Goal: Transaction & Acquisition: Subscribe to service/newsletter

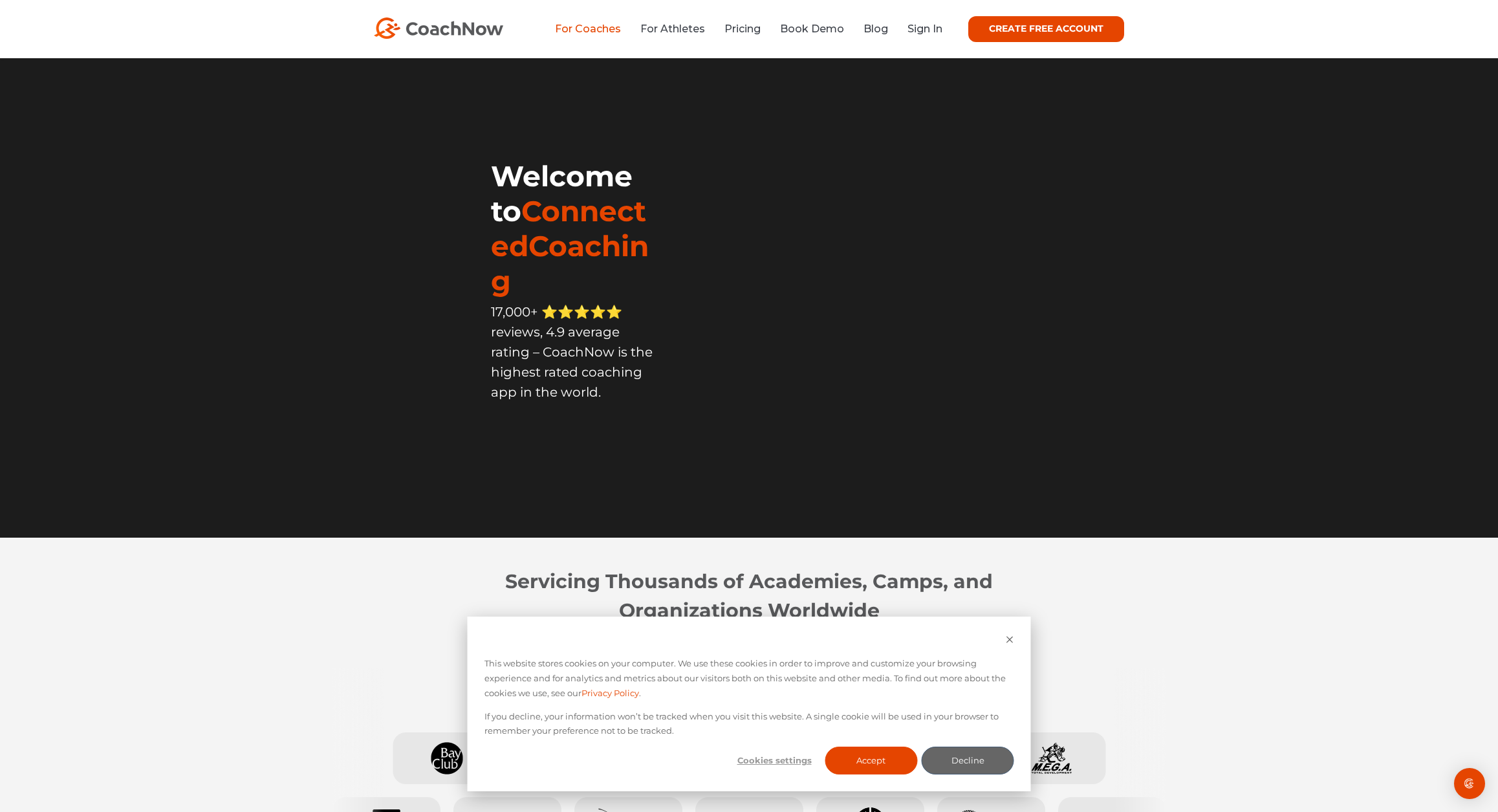
click at [605, 31] on link "For Coaches" at bounding box center [587, 29] width 66 height 12
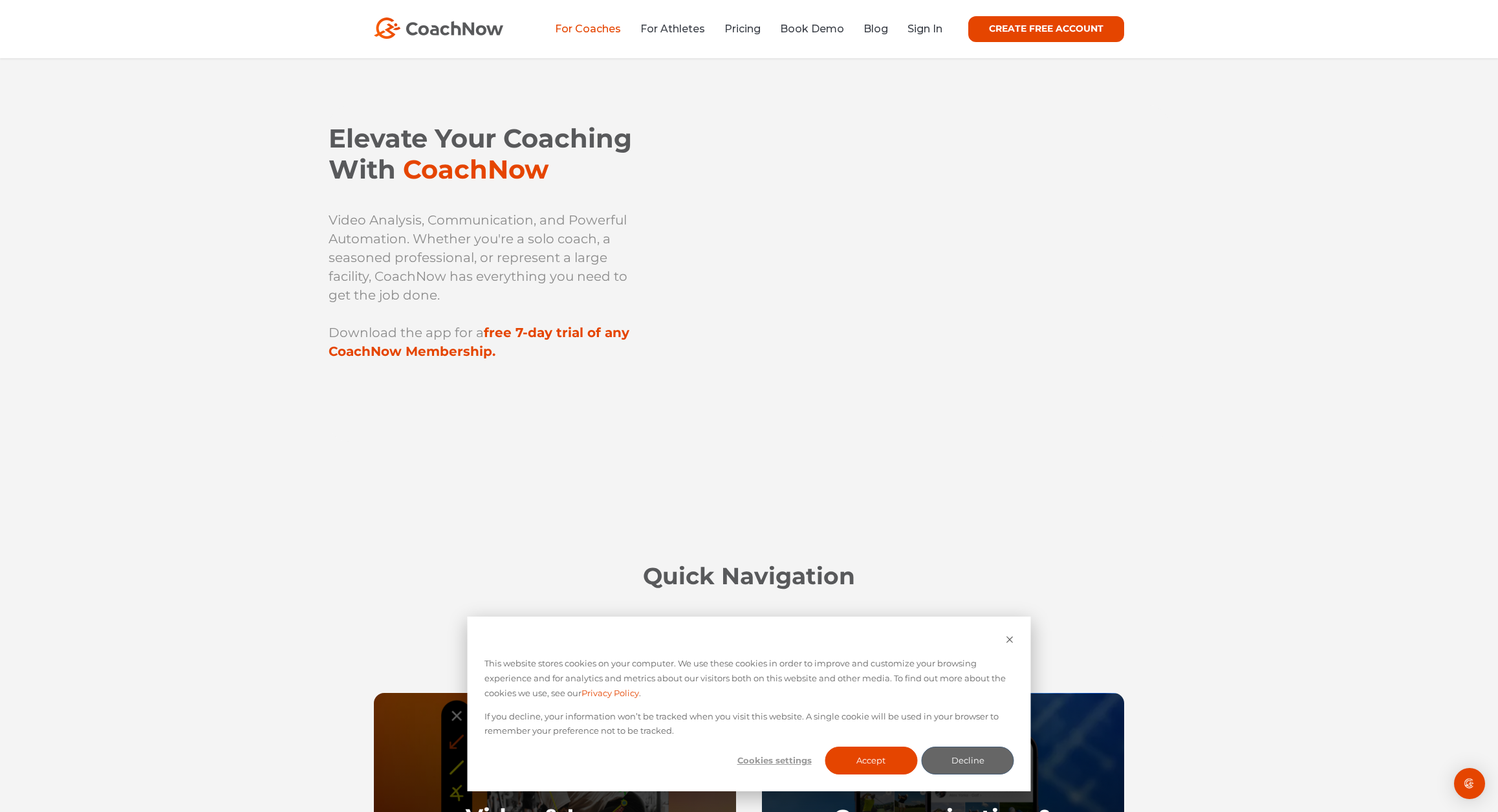
scroll to position [562, 0]
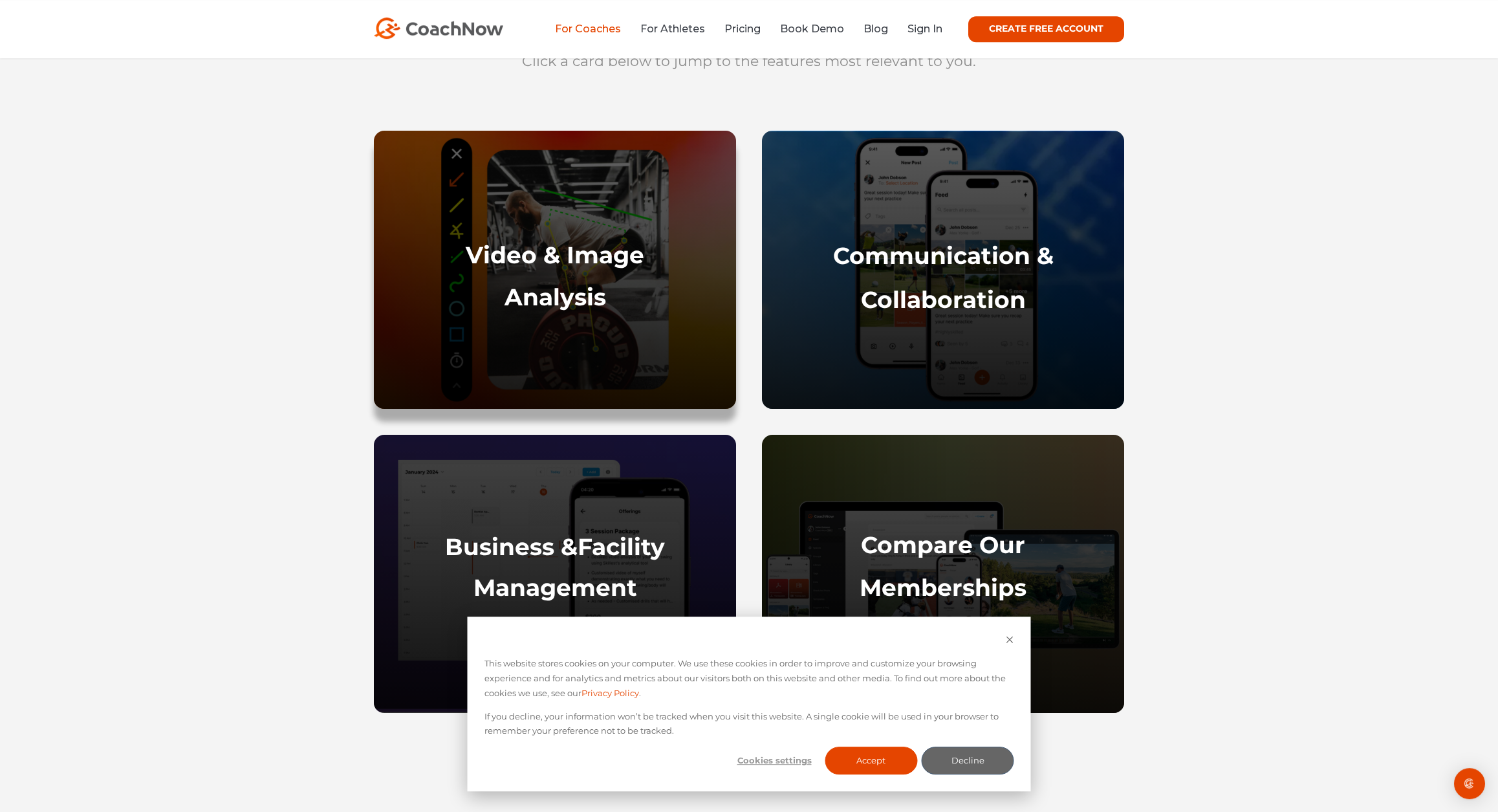
click at [543, 302] on strong "Analysis" at bounding box center [555, 297] width 101 height 28
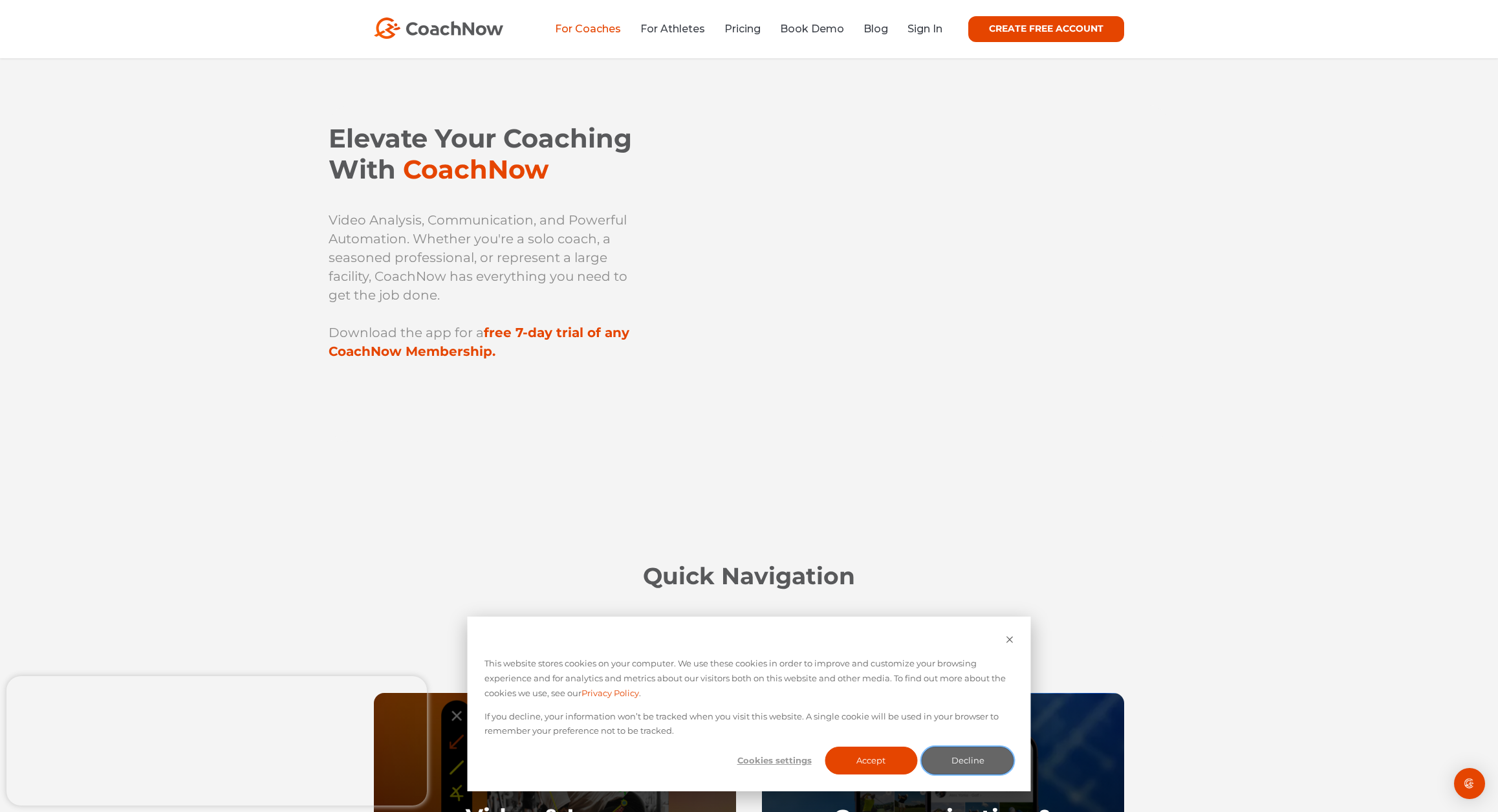
click at [969, 763] on button "Decline" at bounding box center [968, 761] width 92 height 28
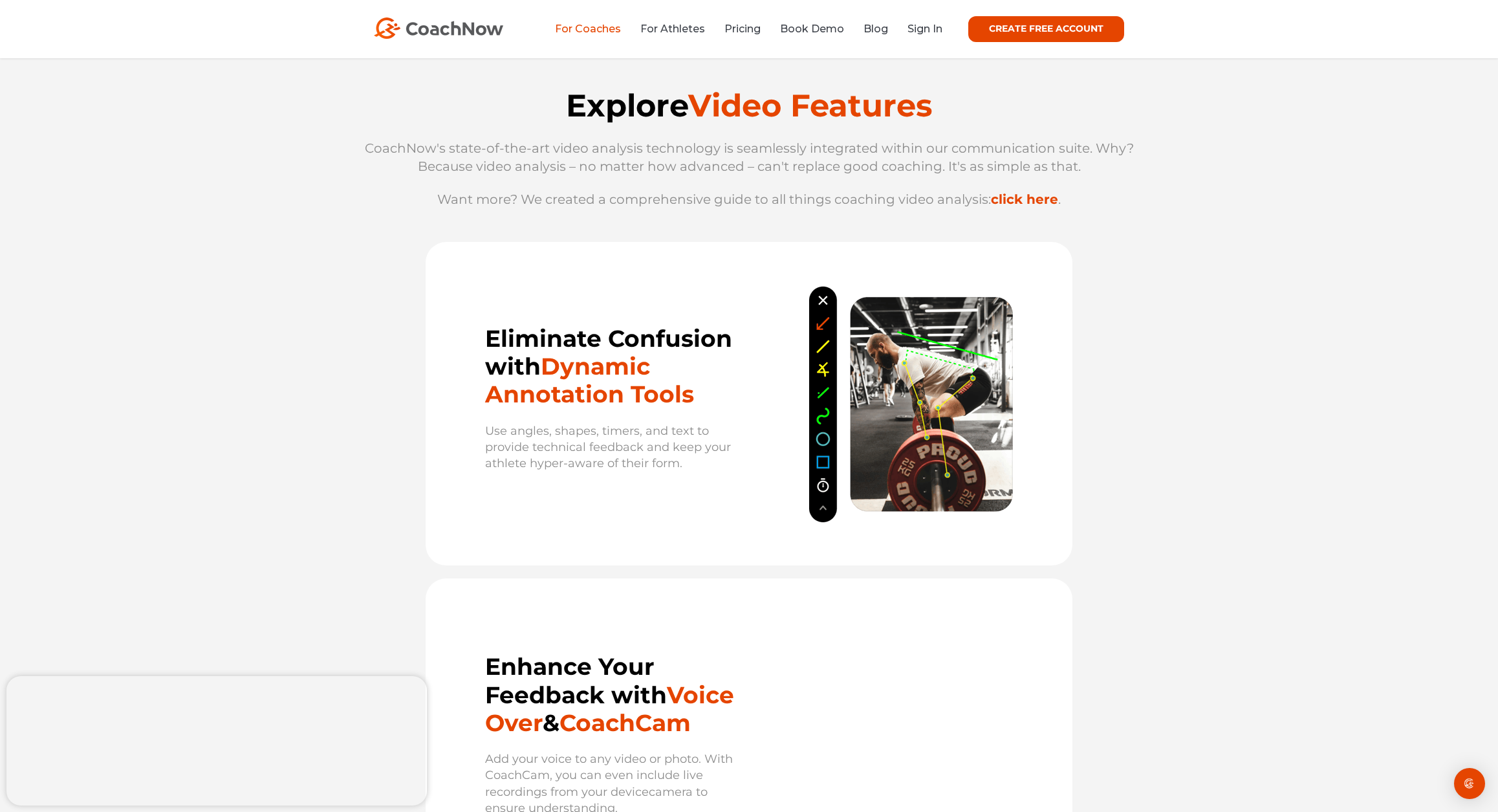
scroll to position [1416, 0]
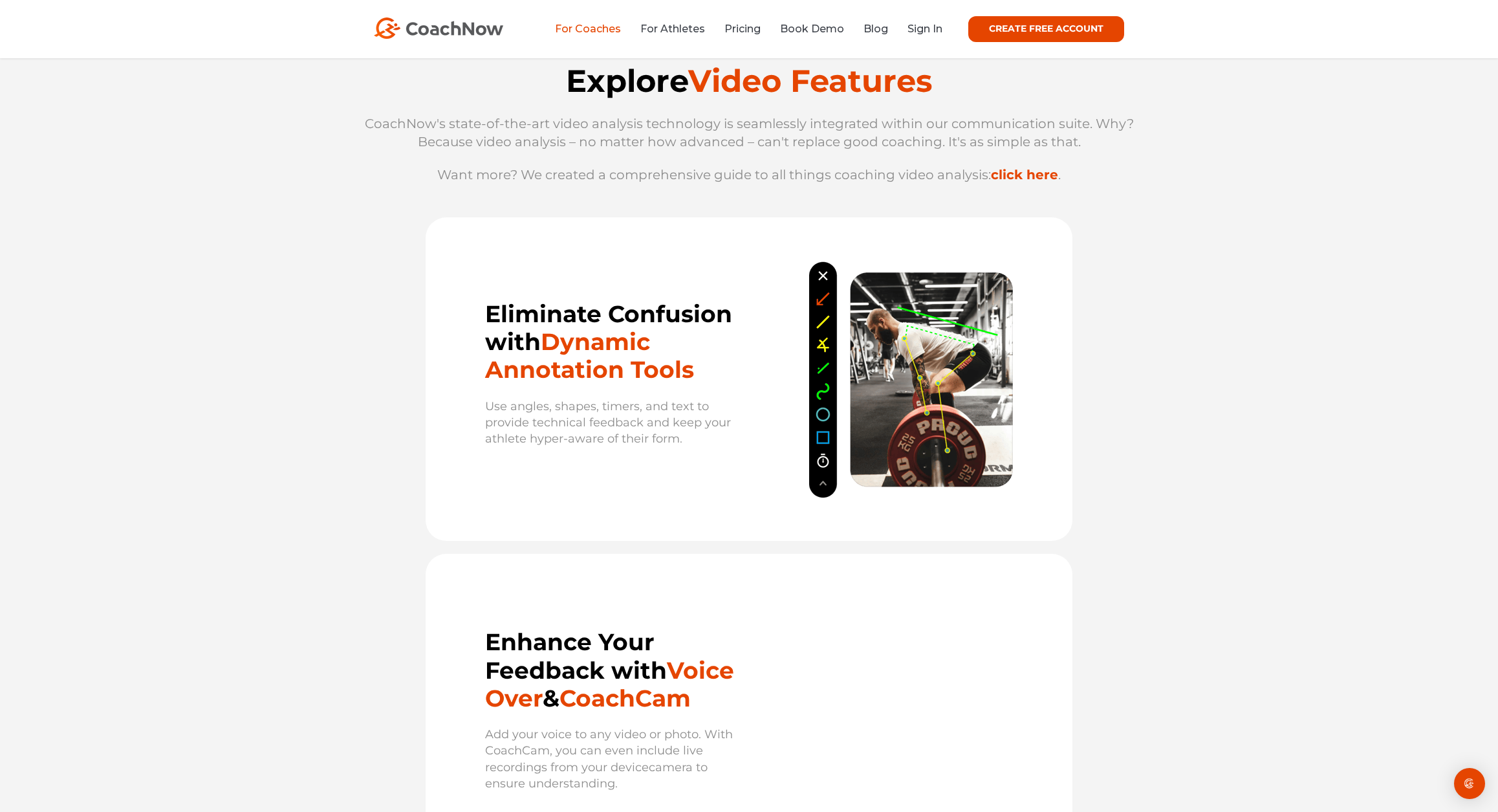
click at [634, 488] on div "Eliminate Confusion with Dynamic Annotation Tools Use angles, shapes, timers, a…" at bounding box center [749, 379] width 646 height 323
click at [586, 348] on span "Dynamic Annotation Tools" at bounding box center [589, 356] width 209 height 56
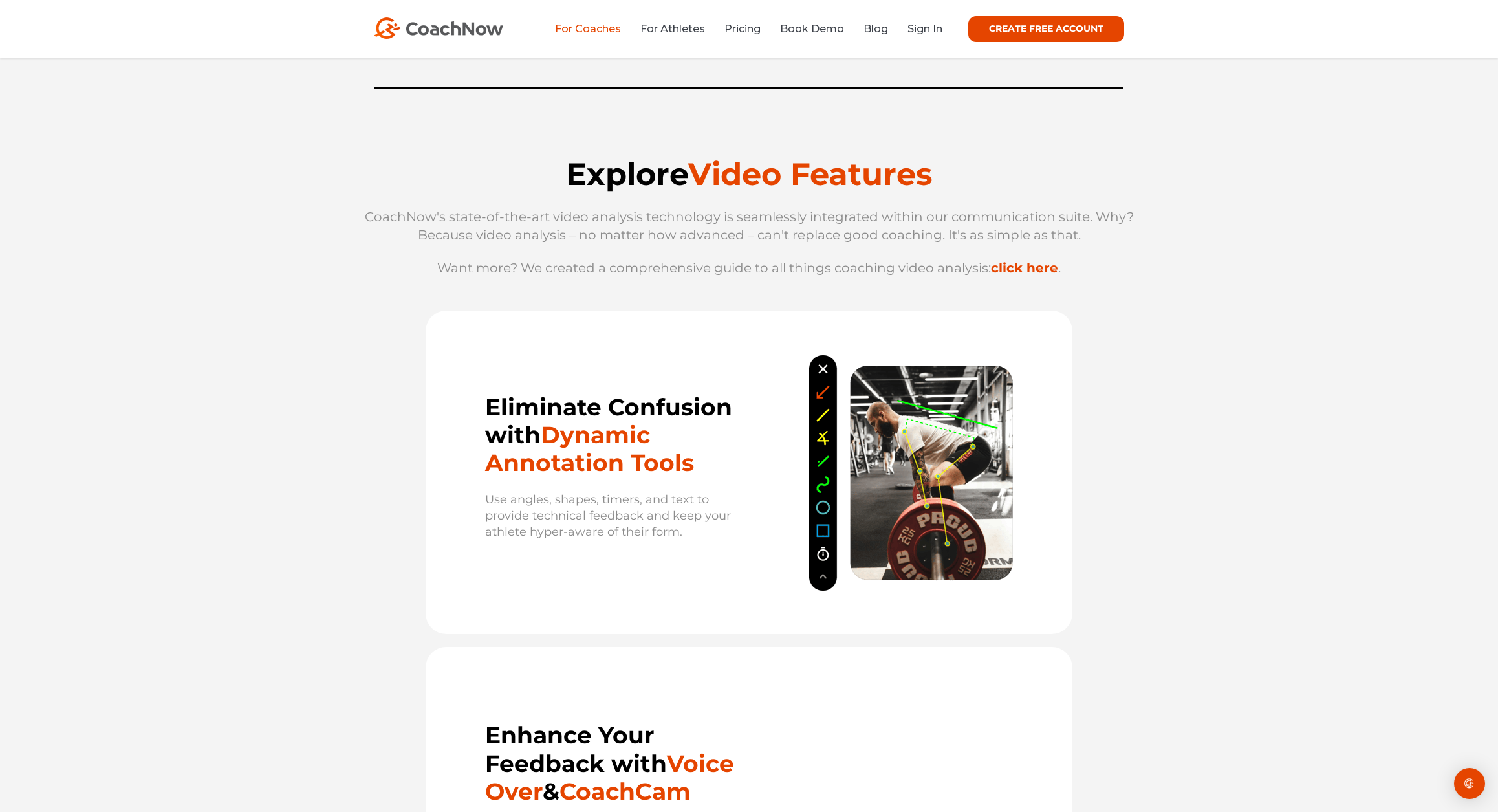
scroll to position [1325, 0]
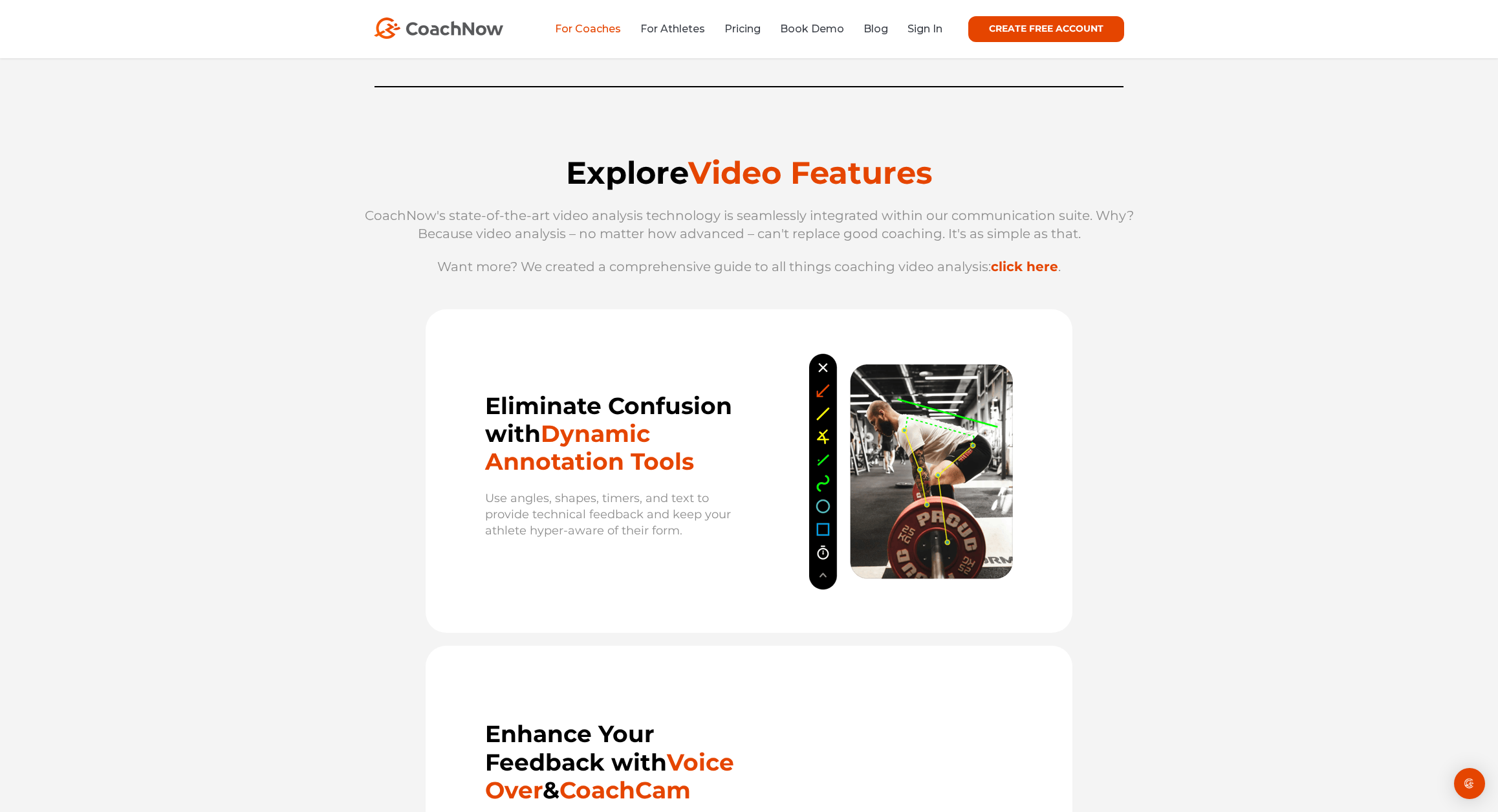
click at [1038, 265] on link "click here" at bounding box center [1024, 267] width 67 height 16
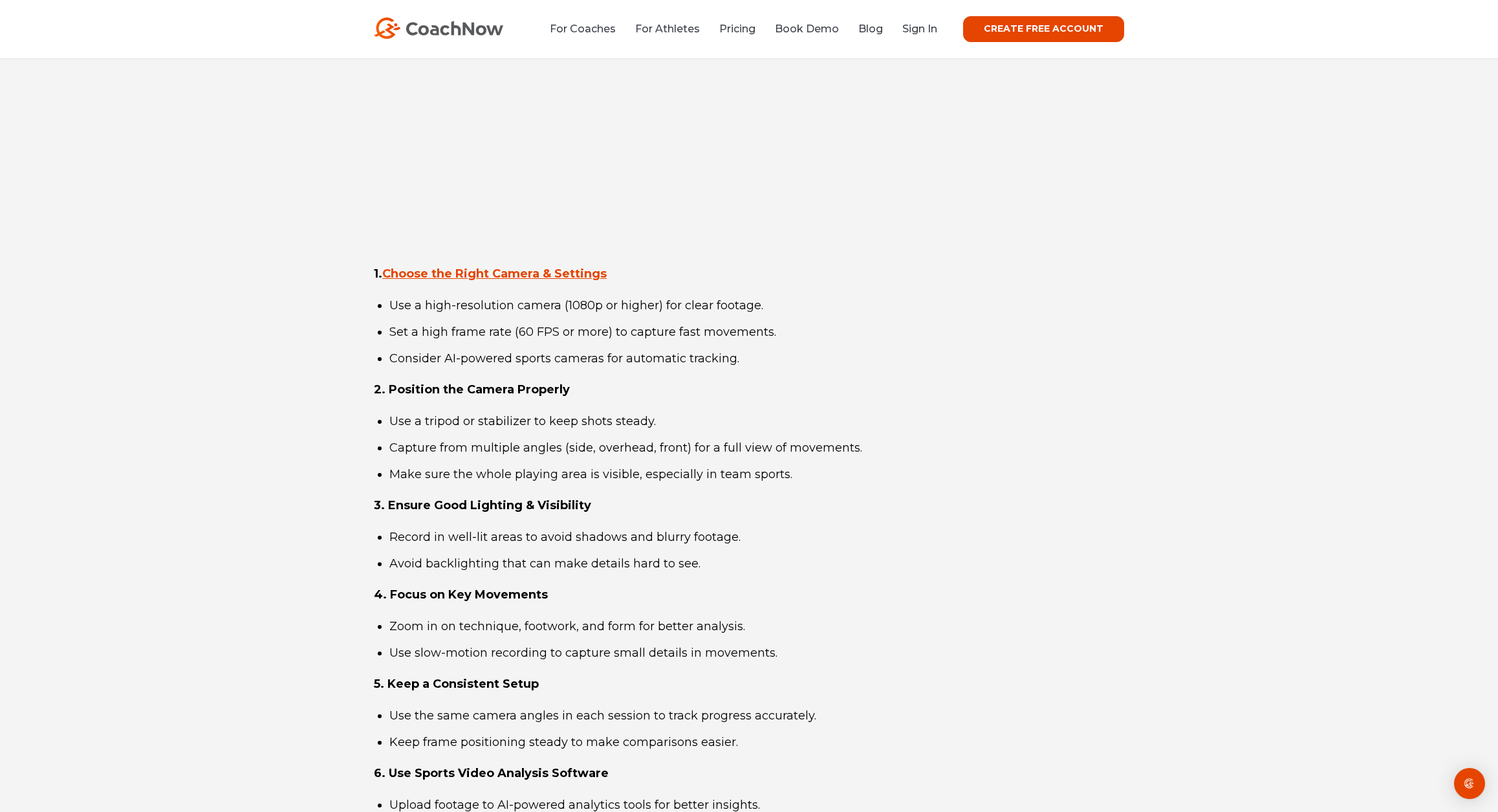
scroll to position [2756, 0]
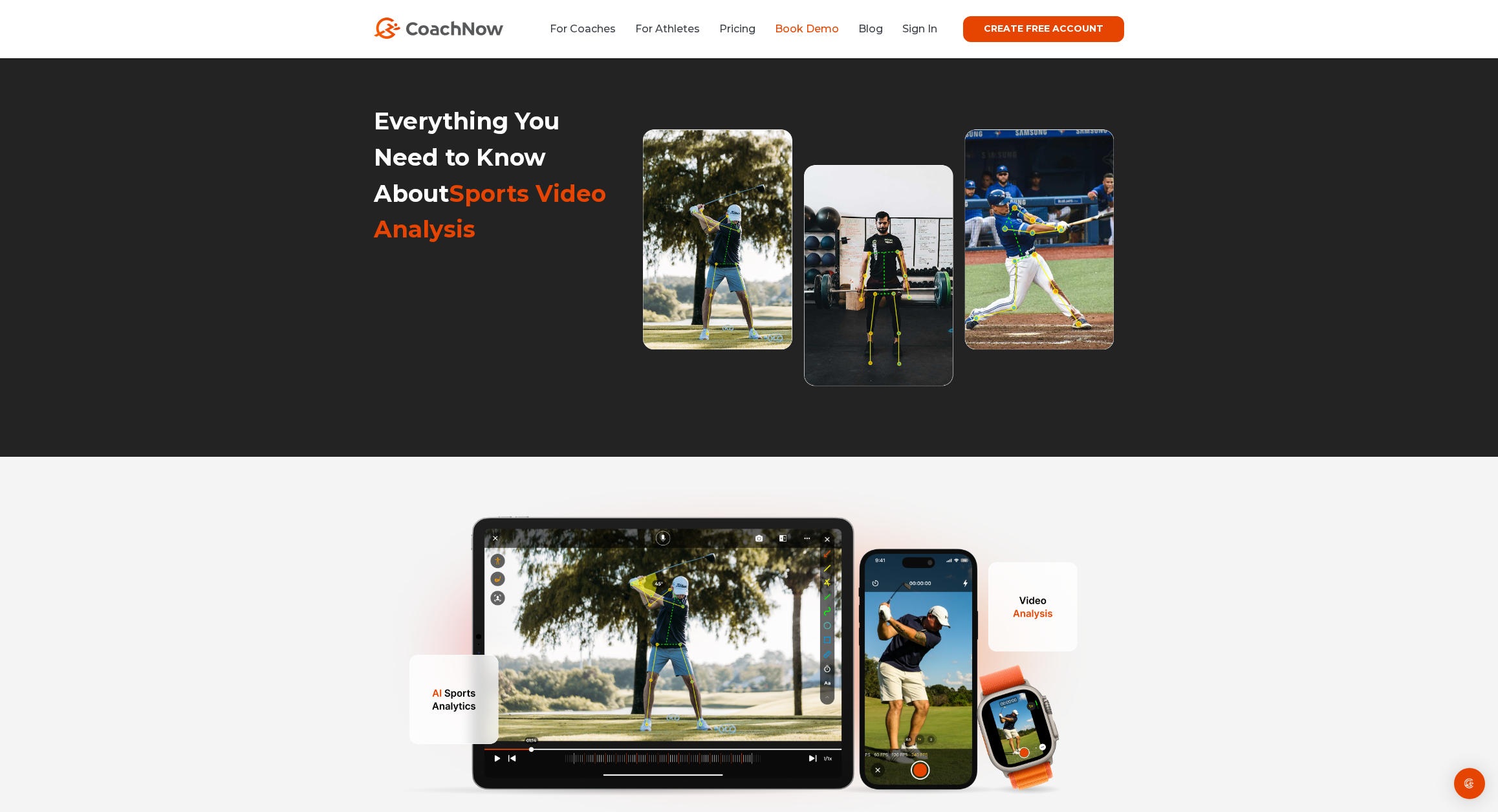
click at [824, 33] on link "Book Demo" at bounding box center [807, 29] width 64 height 12
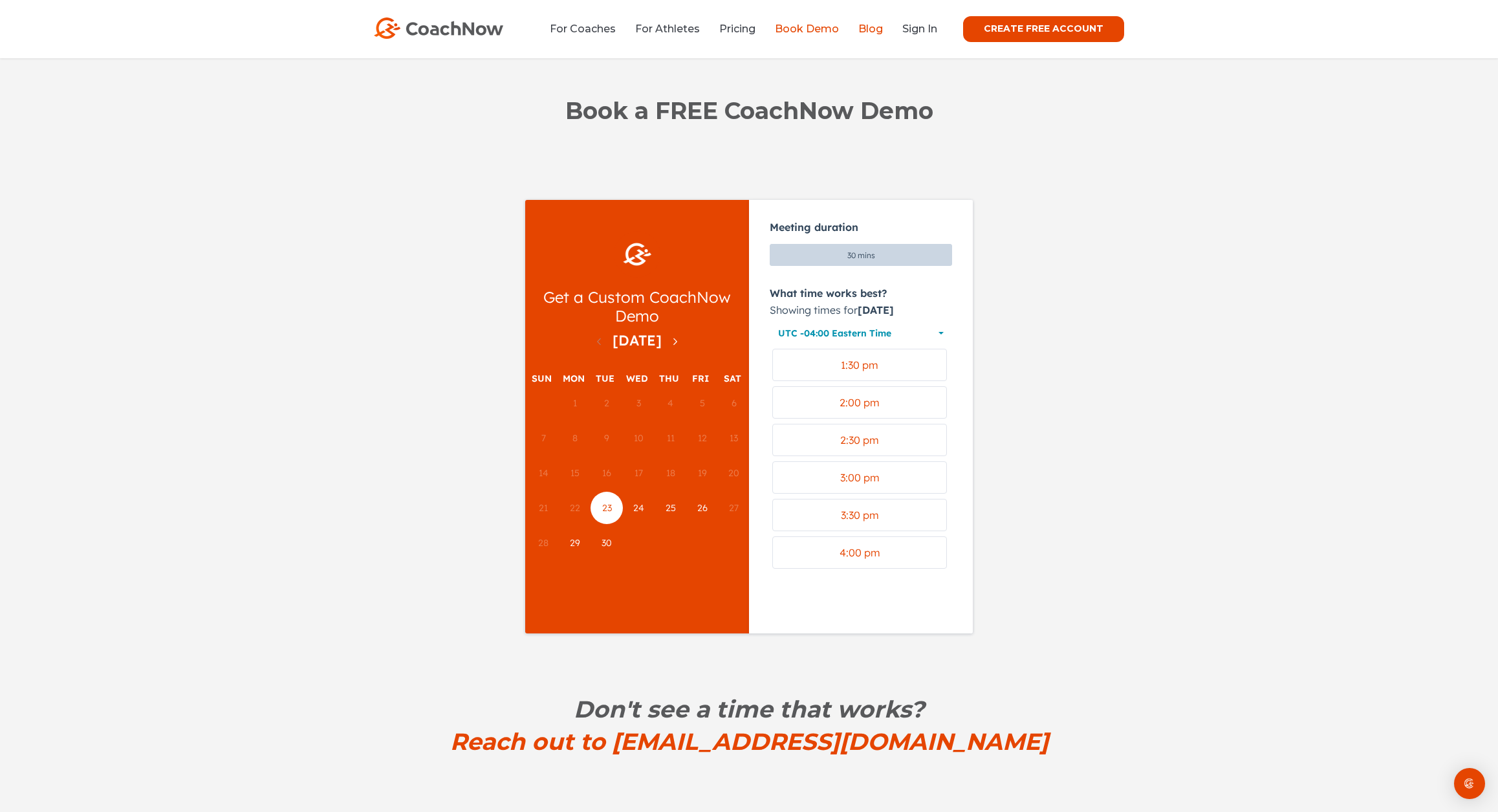
click at [874, 32] on link "Blog" at bounding box center [871, 29] width 25 height 12
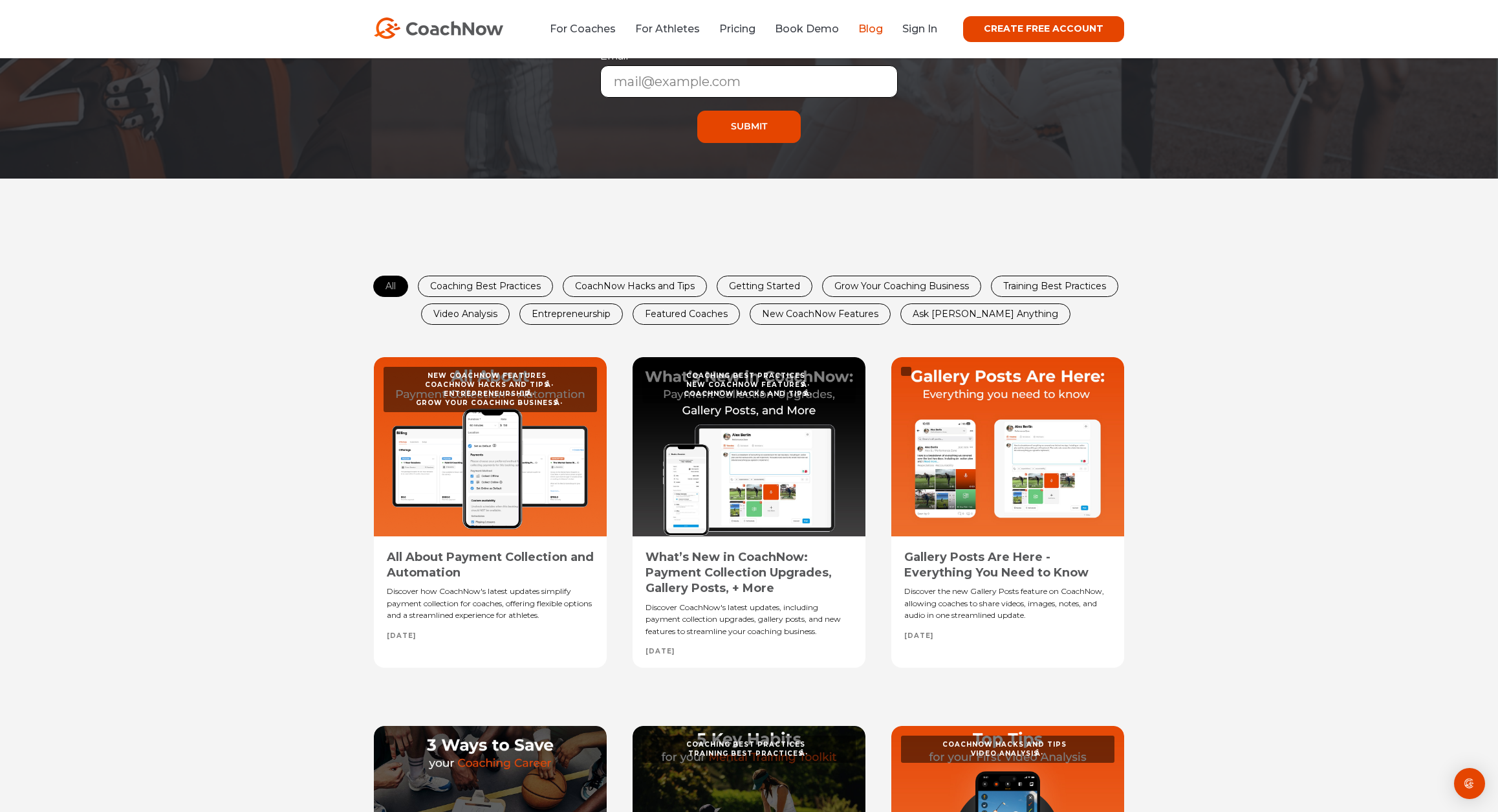
scroll to position [380, 0]
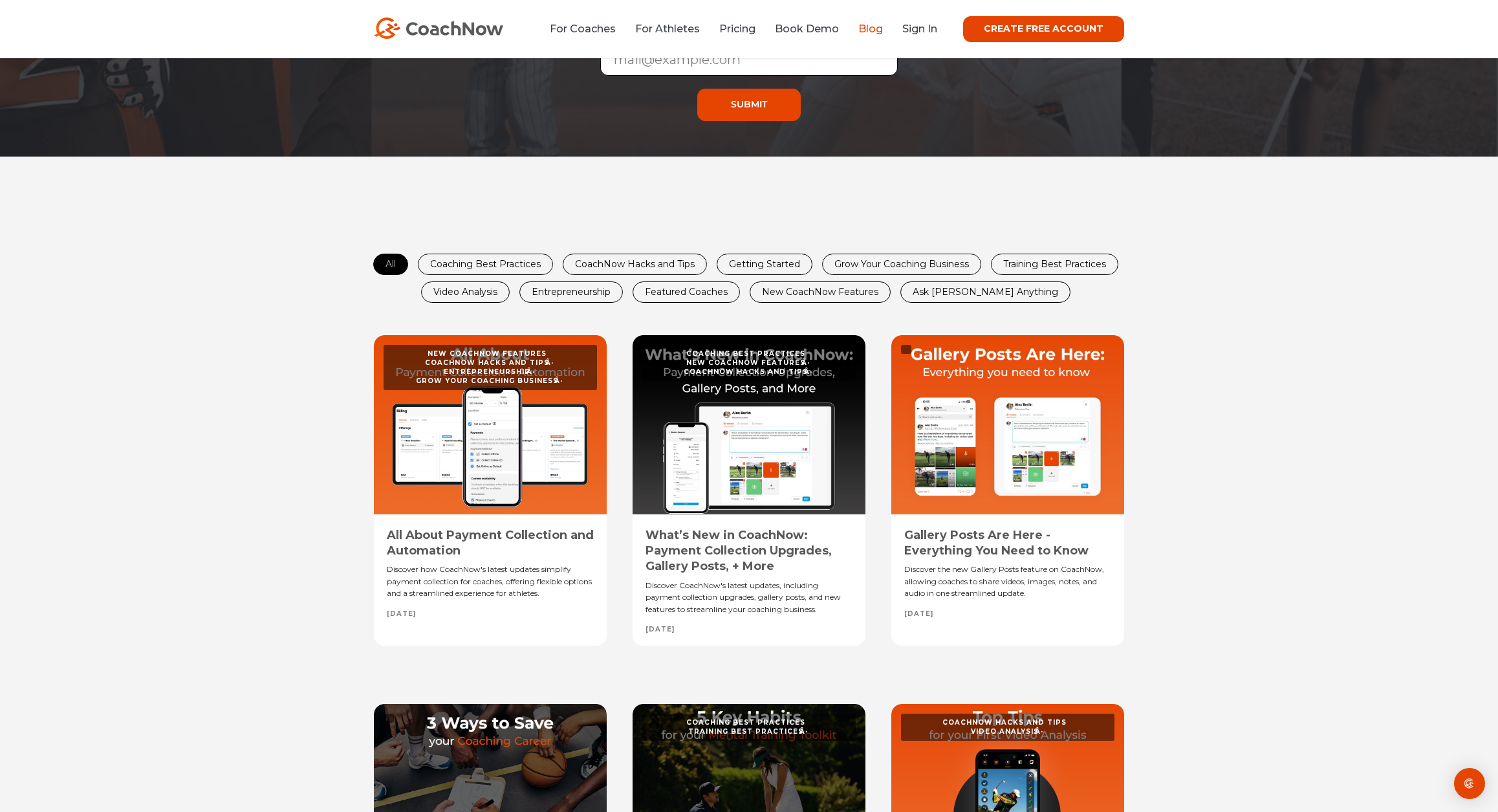
click at [486, 288] on link "Video Analysis" at bounding box center [465, 292] width 87 height 20
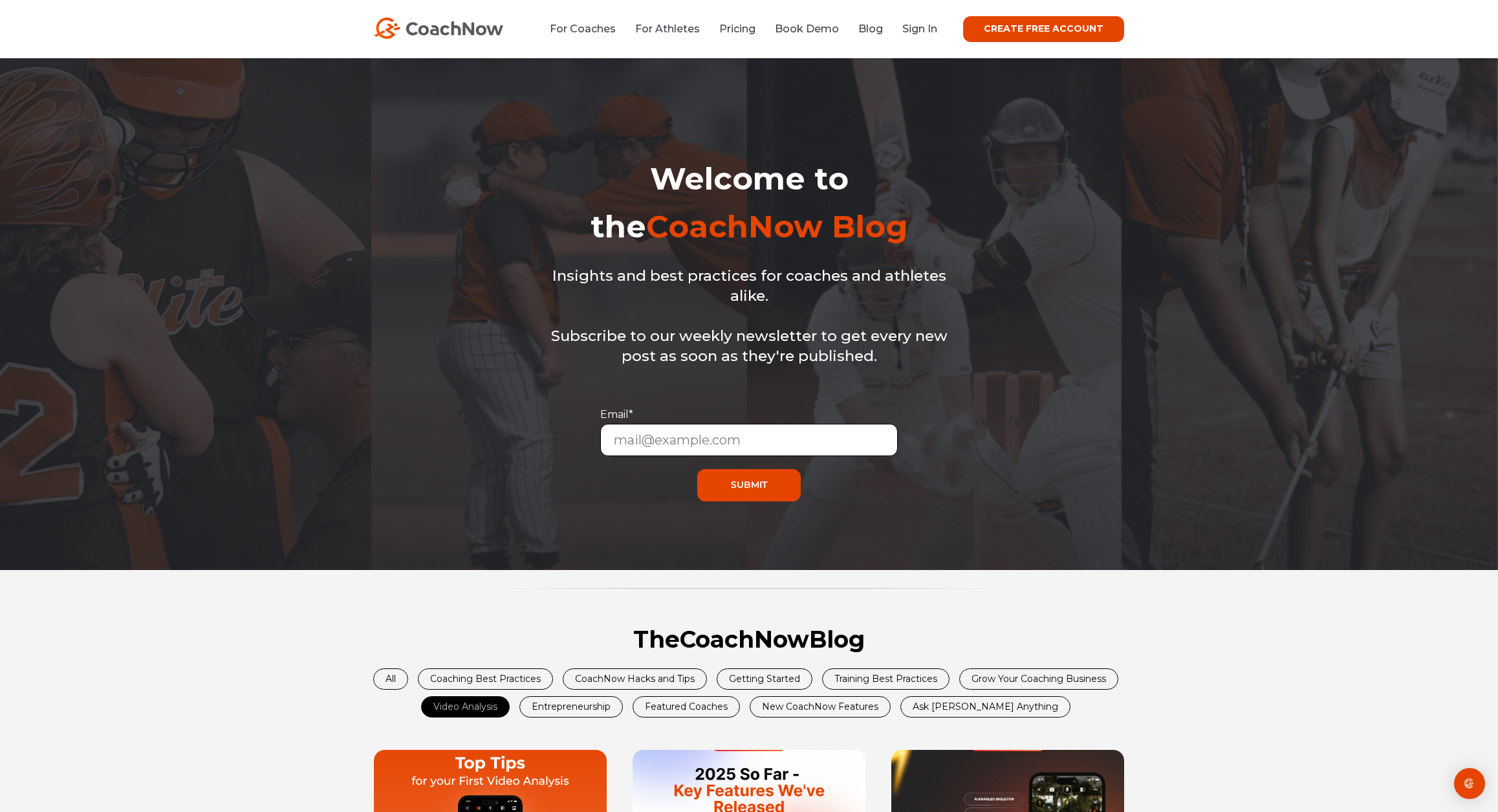
click at [592, 33] on link "For Coaches" at bounding box center [582, 29] width 66 height 12
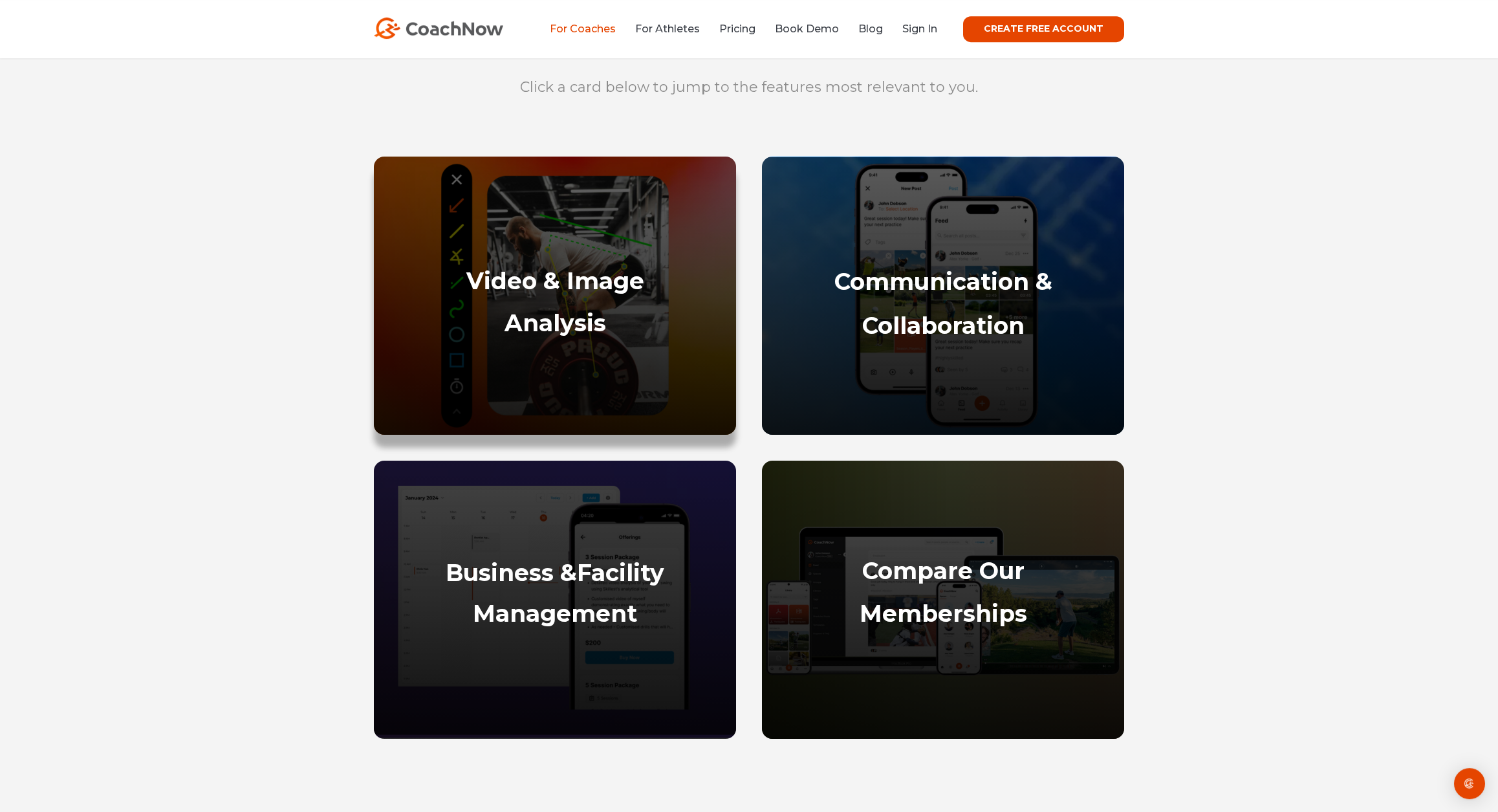
click at [587, 321] on strong "Analysis" at bounding box center [555, 322] width 101 height 28
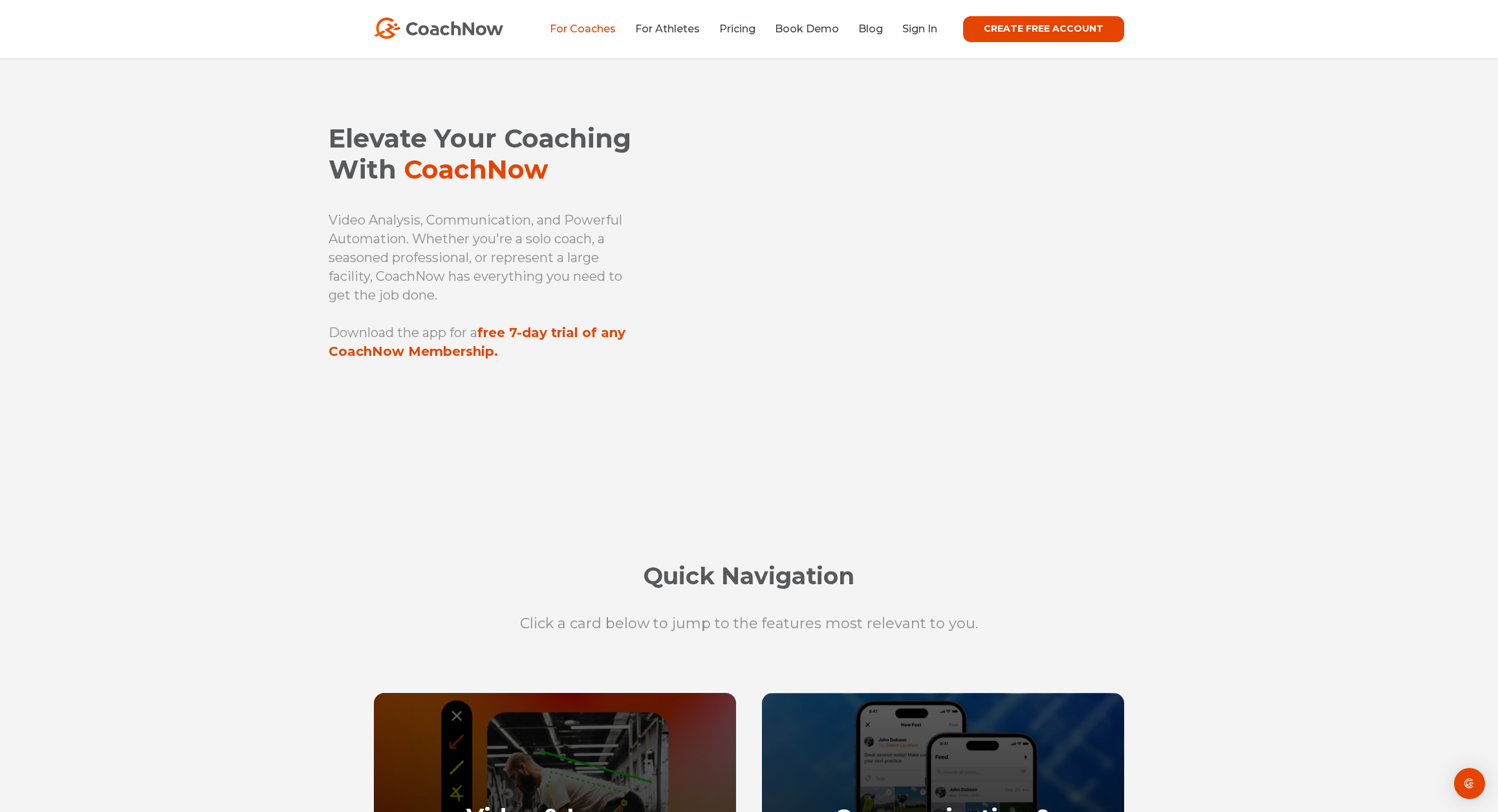
click at [1029, 33] on link "CREATE FREE ACCOUNT" at bounding box center [1044, 28] width 161 height 26
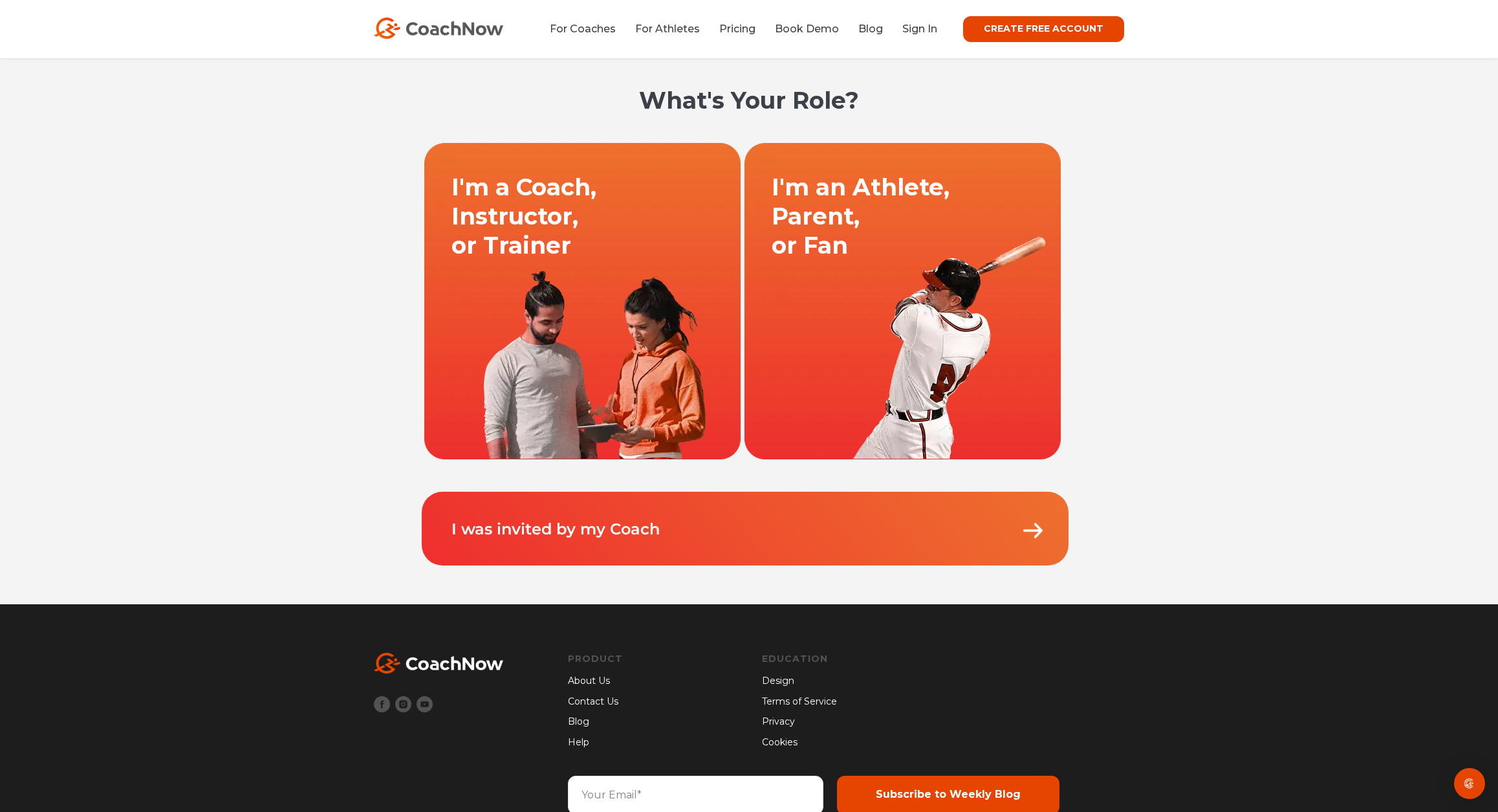
click at [532, 226] on link at bounding box center [583, 301] width 321 height 317
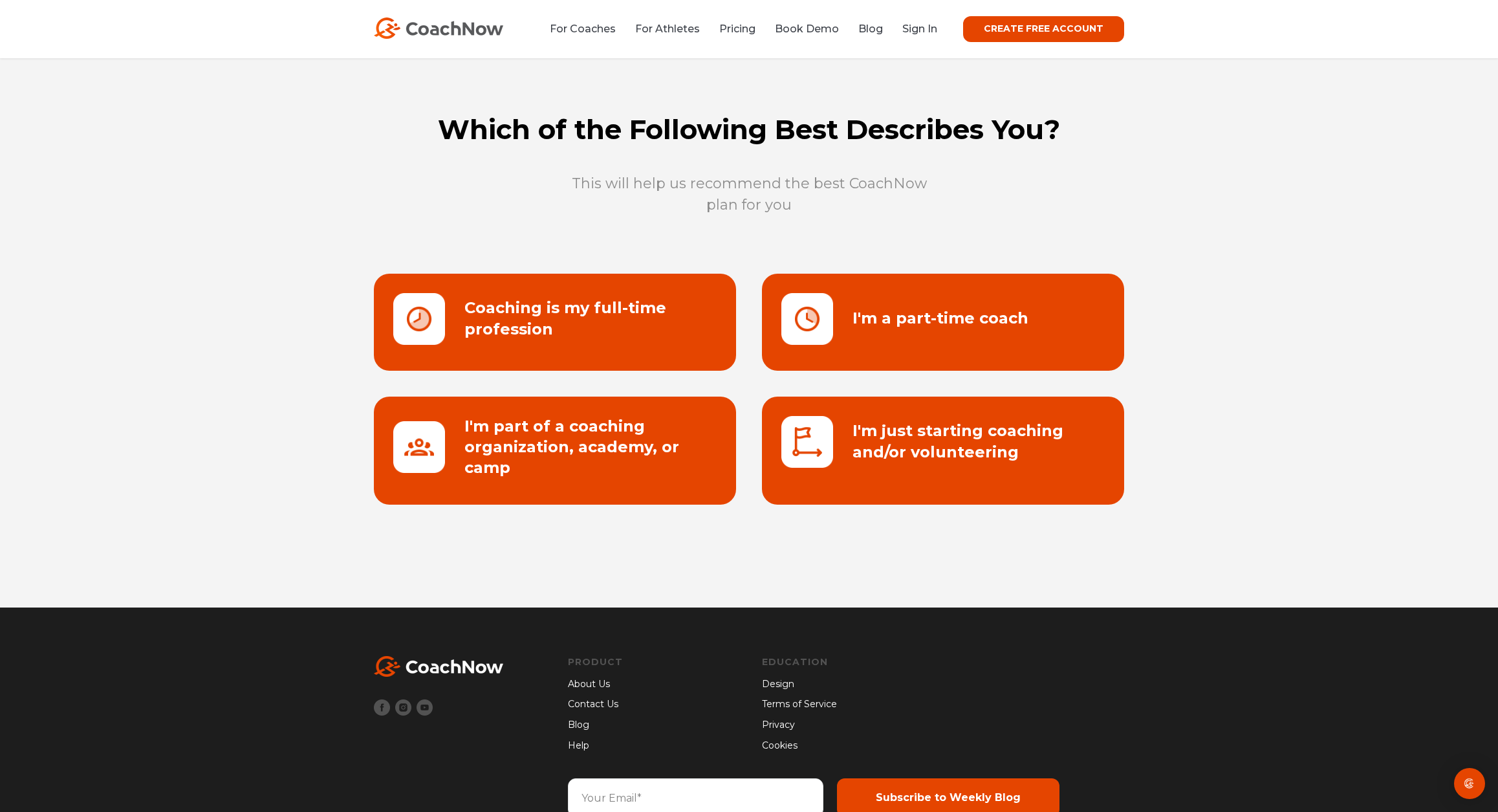
click at [919, 424] on link at bounding box center [942, 450] width 362 height 108
